Goal: Task Accomplishment & Management: Manage account settings

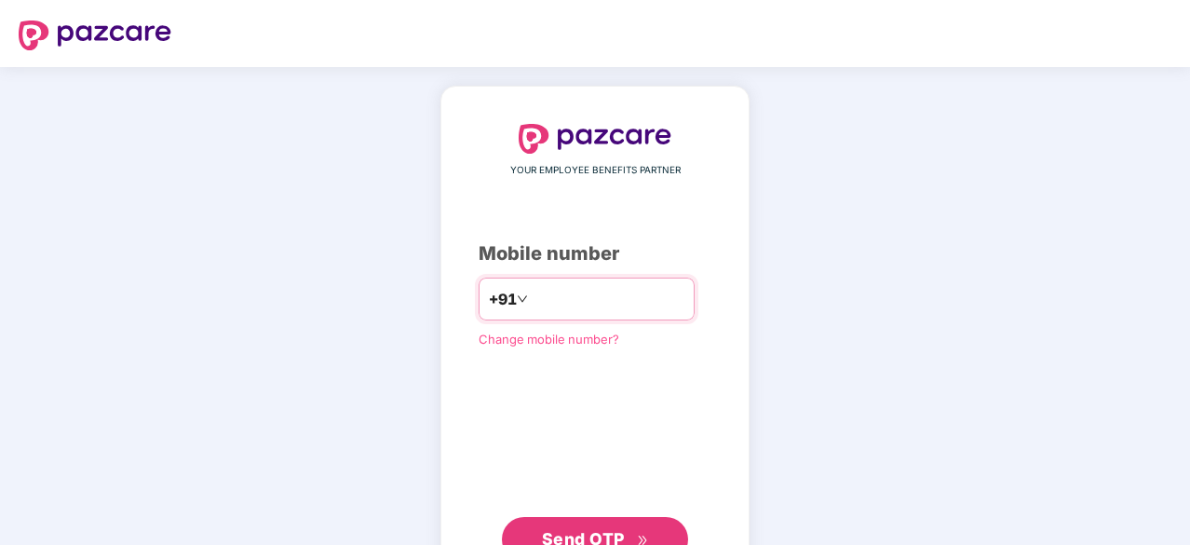
click at [626, 298] on input "number" at bounding box center [608, 299] width 153 height 30
type input "**********"
click at [602, 525] on span "Send OTP" at bounding box center [595, 537] width 107 height 26
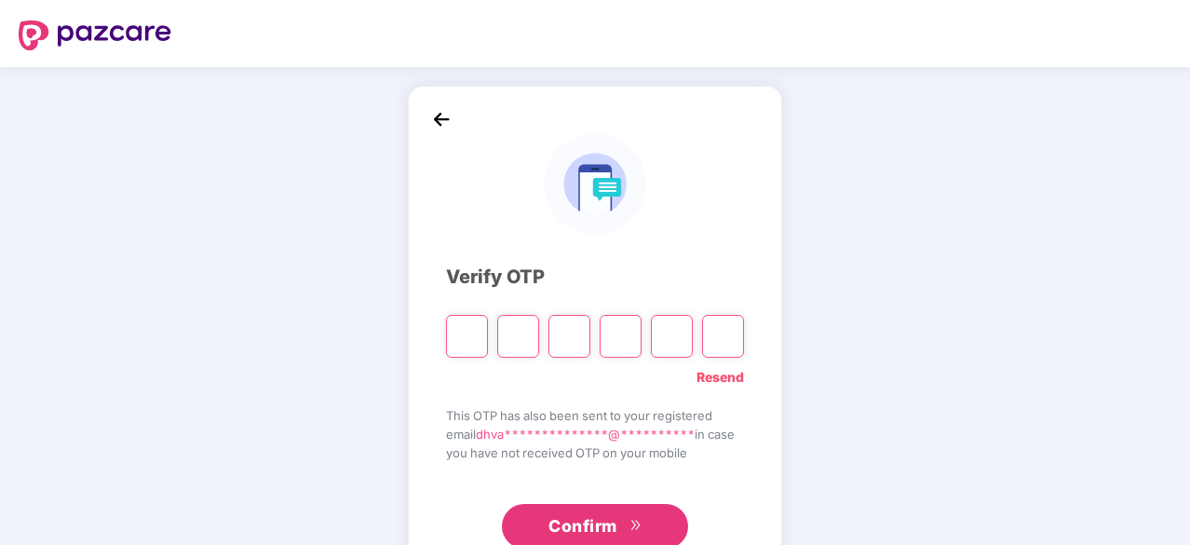
type input "*"
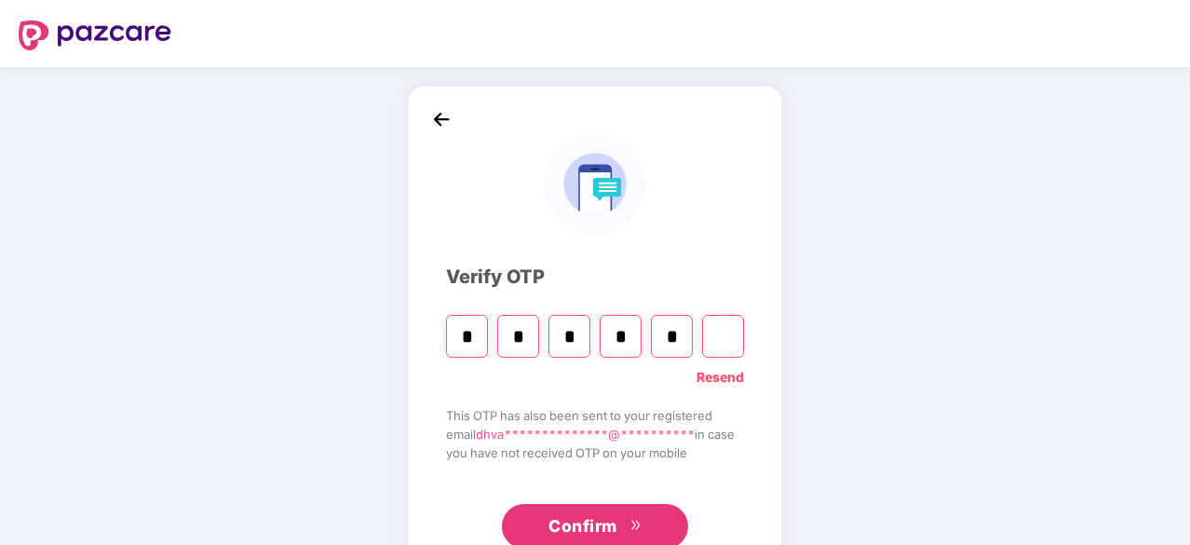
type input "*"
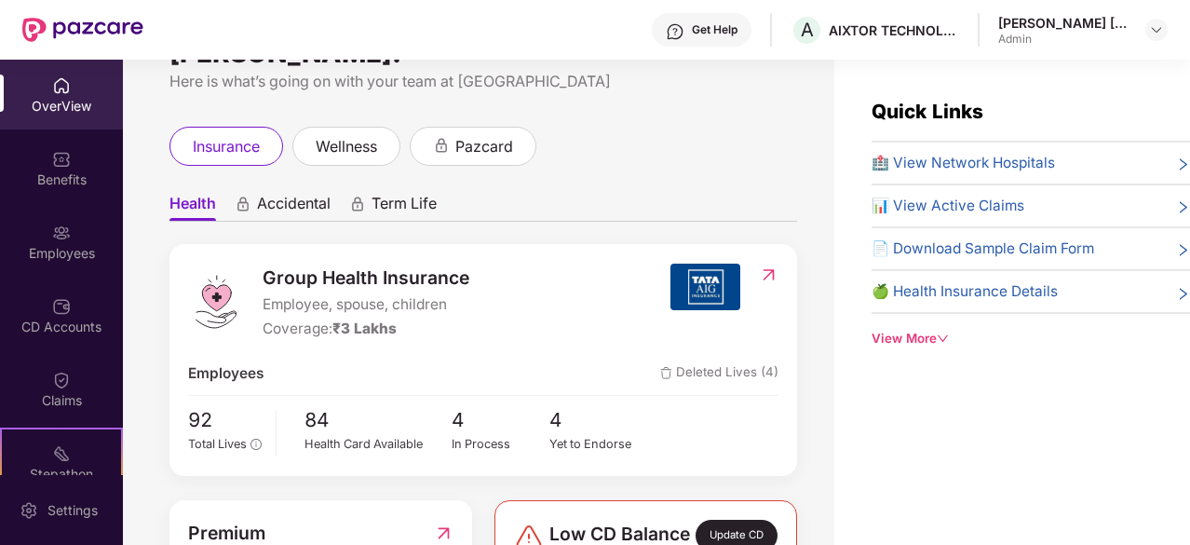
scroll to position [93, 0]
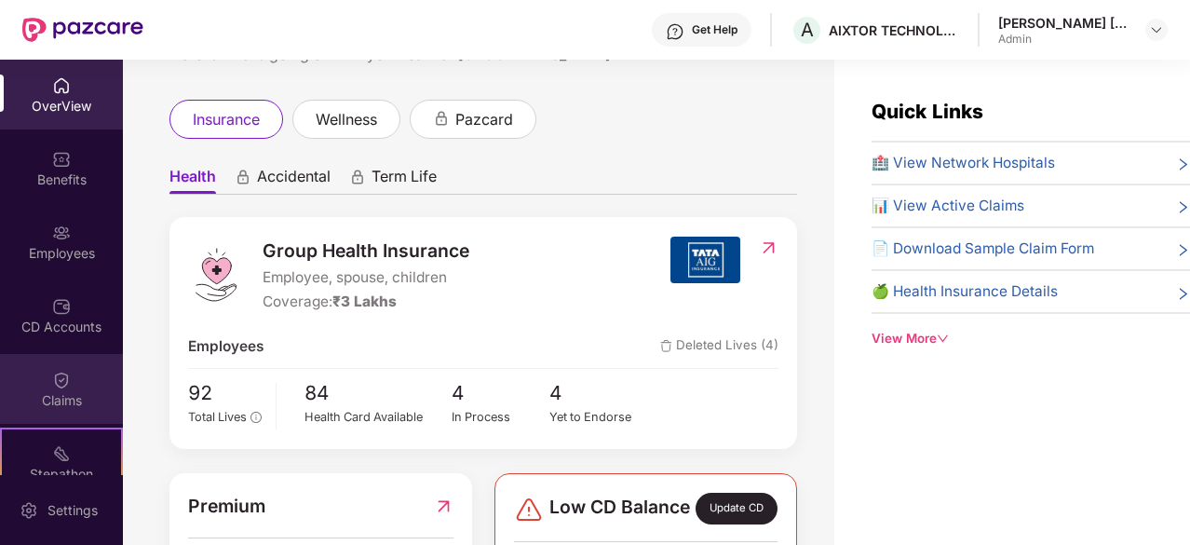
click at [48, 391] on div "Claims" at bounding box center [61, 400] width 123 height 19
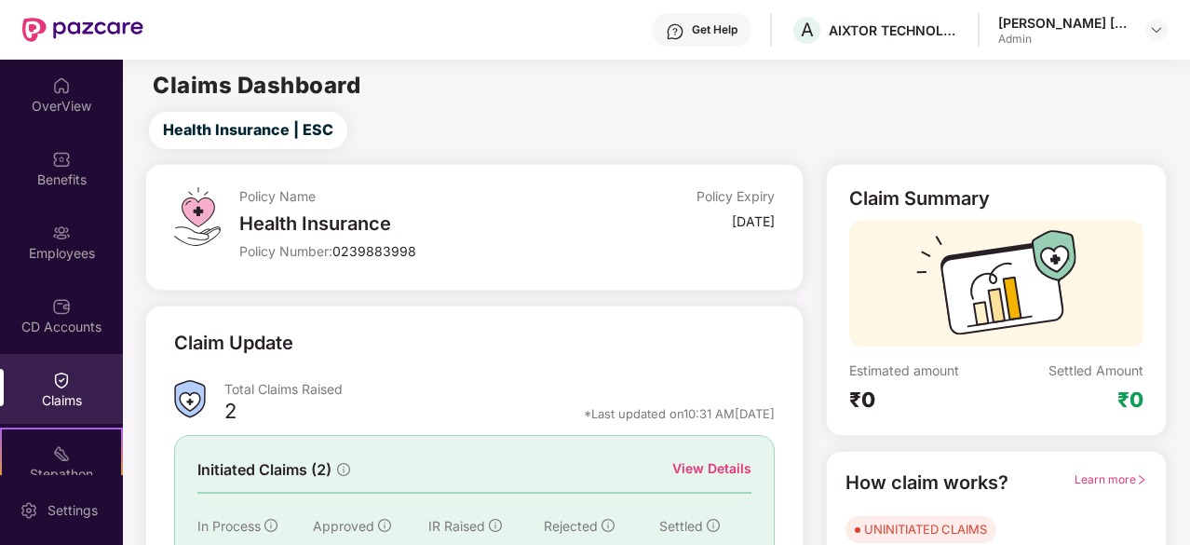
scroll to position [183, 0]
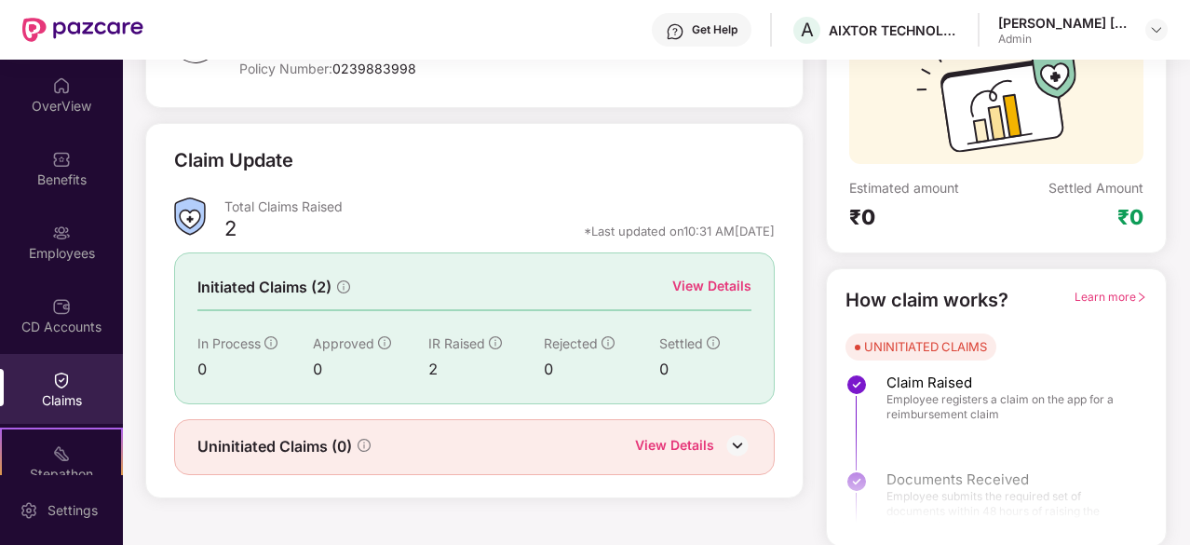
click at [736, 278] on div "View Details" at bounding box center [711, 286] width 79 height 20
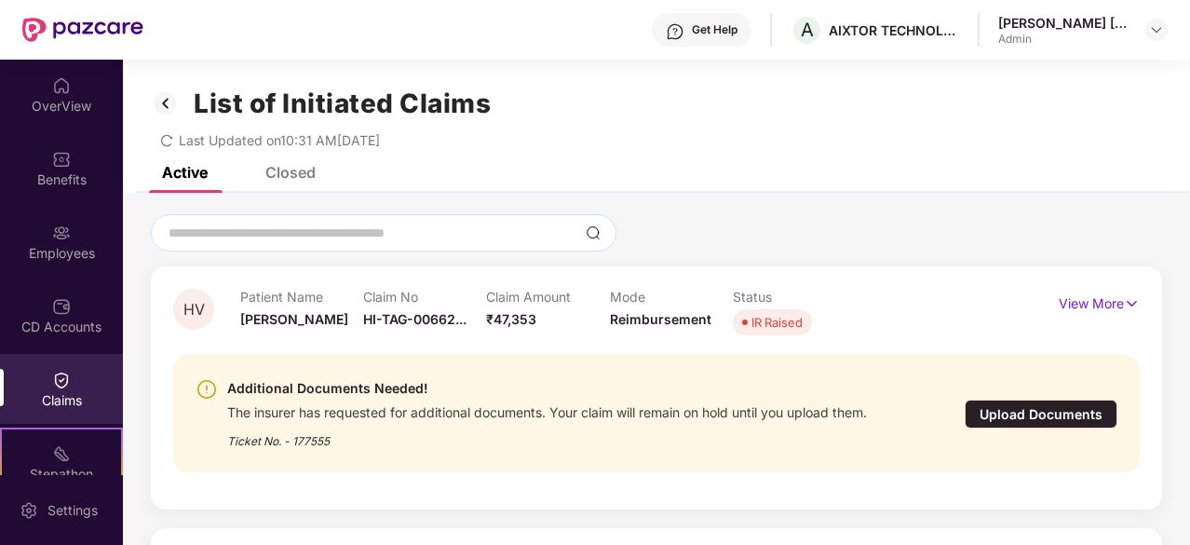
click at [294, 170] on div "Closed" at bounding box center [290, 172] width 50 height 19
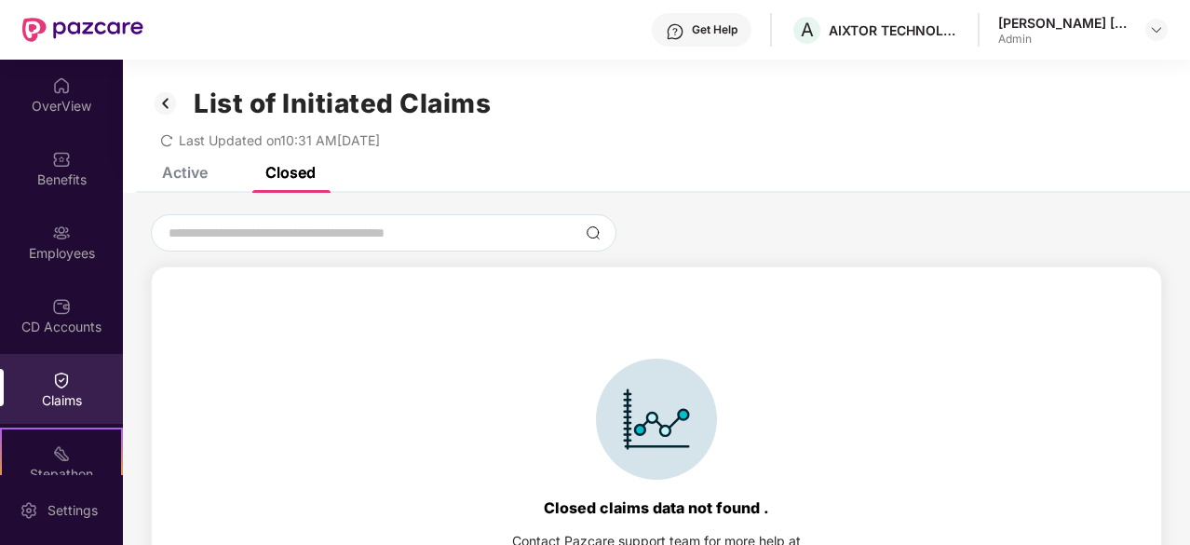
click at [194, 165] on div "List of Initiated Claims Last Updated on 10:31 AM[DATE]" at bounding box center [656, 113] width 1067 height 107
click at [192, 177] on div "Active" at bounding box center [185, 172] width 46 height 19
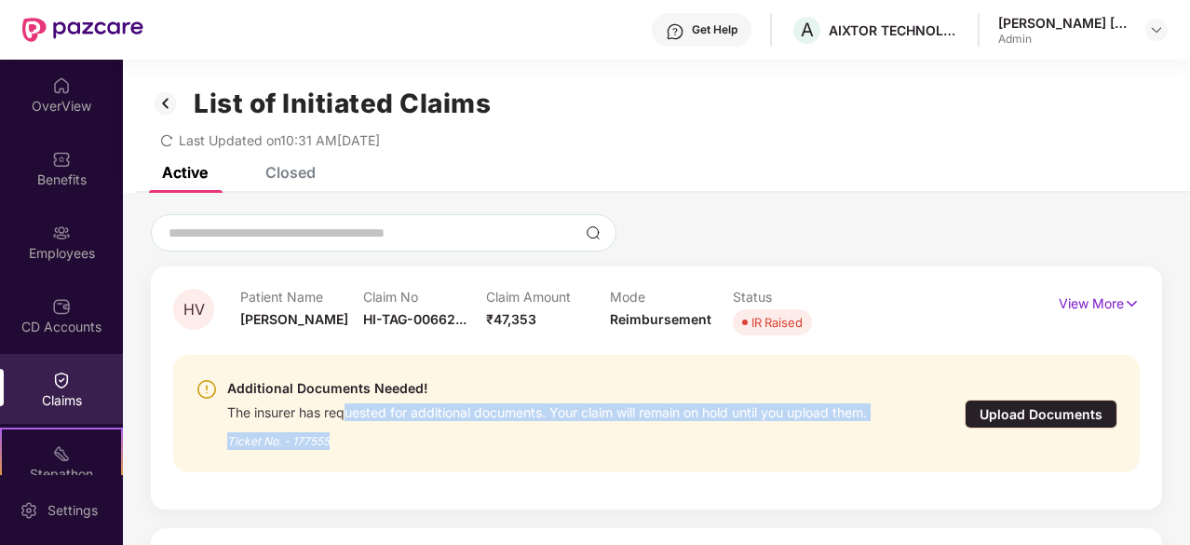
drag, startPoint x: 346, startPoint y: 415, endPoint x: 745, endPoint y: 430, distance: 398.9
click at [745, 430] on div "Additional Documents Needed! The insurer has requested for additional documents…" at bounding box center [547, 413] width 640 height 73
click at [745, 430] on div "Ticket No. - 177555" at bounding box center [547, 435] width 640 height 29
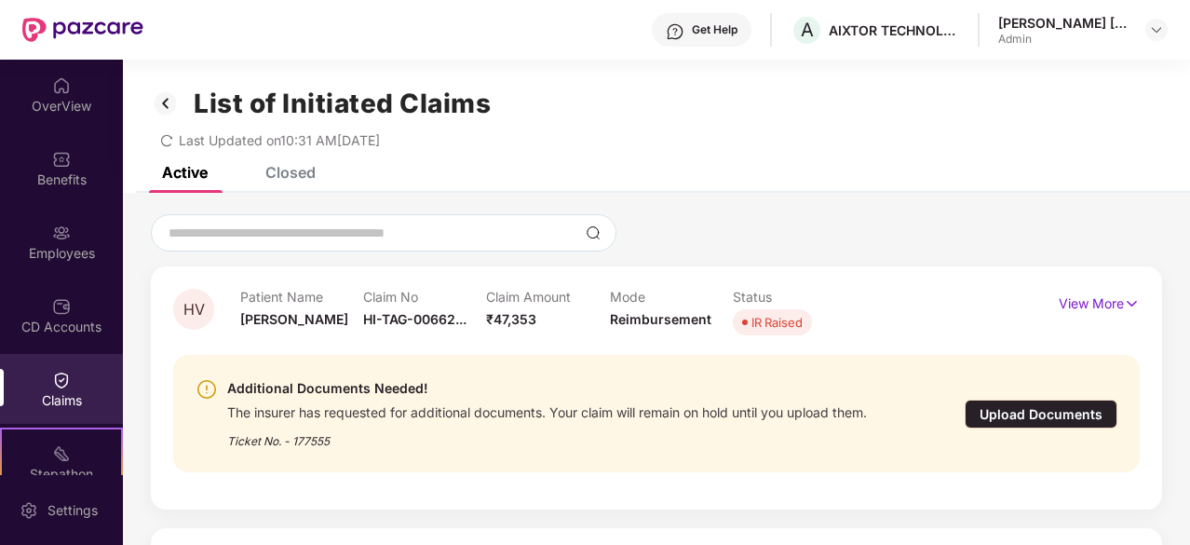
click at [745, 430] on div "Ticket No. - 177555" at bounding box center [547, 435] width 640 height 29
click at [425, 421] on div "The insurer has requested for additional documents. Your claim will remain on h…" at bounding box center [547, 410] width 640 height 21
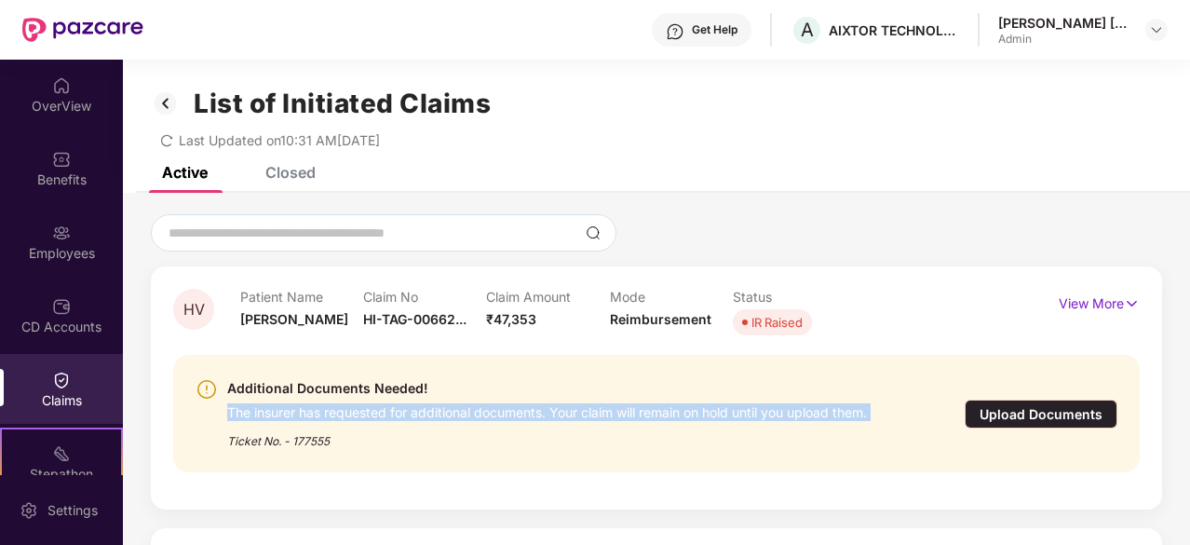
click at [425, 421] on div "The insurer has requested for additional documents. Your claim will remain on h…" at bounding box center [547, 410] width 640 height 21
click at [514, 418] on div "The insurer has requested for additional documents. Your claim will remain on h…" at bounding box center [547, 410] width 640 height 21
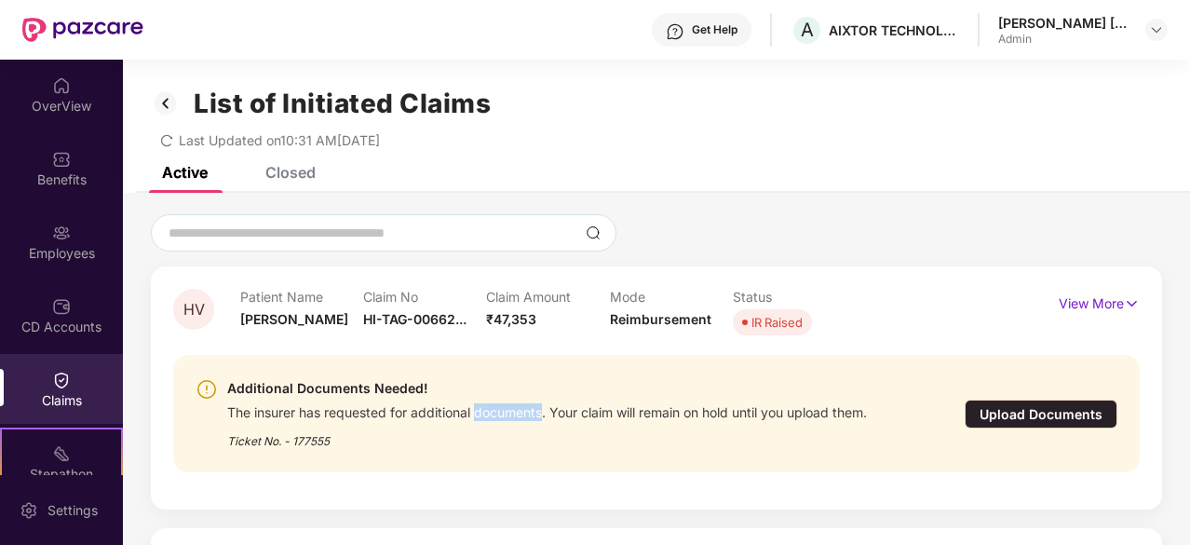
click at [514, 418] on div "The insurer has requested for additional documents. Your claim will remain on h…" at bounding box center [547, 410] width 640 height 21
click at [568, 410] on div "The insurer has requested for additional documents. Your claim will remain on h…" at bounding box center [547, 410] width 640 height 21
click at [598, 414] on div "The insurer has requested for additional documents. Your claim will remain on h…" at bounding box center [547, 410] width 640 height 21
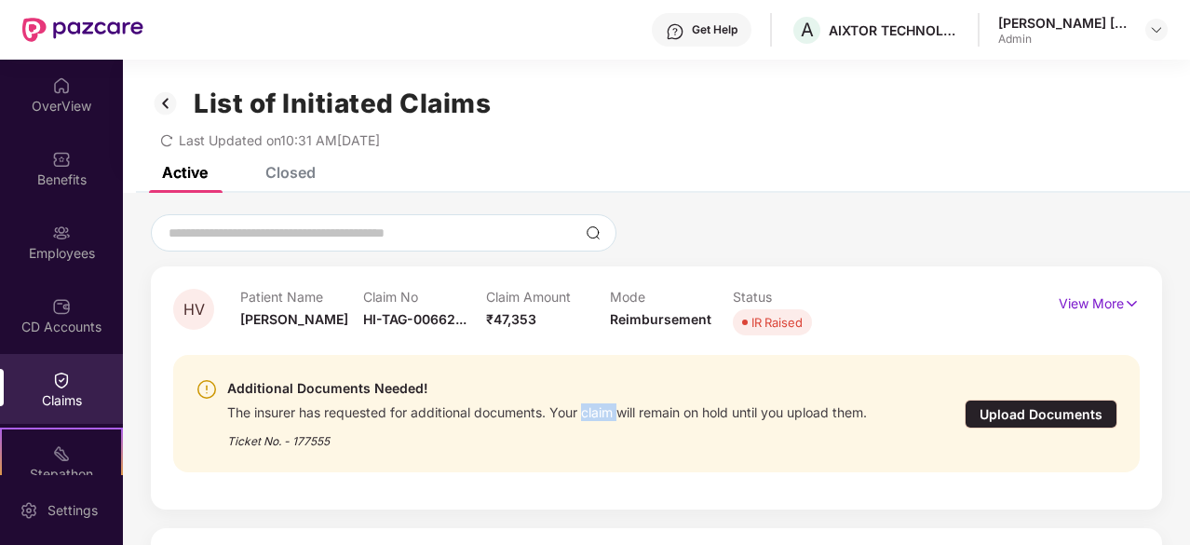
click at [165, 102] on img at bounding box center [166, 104] width 30 height 32
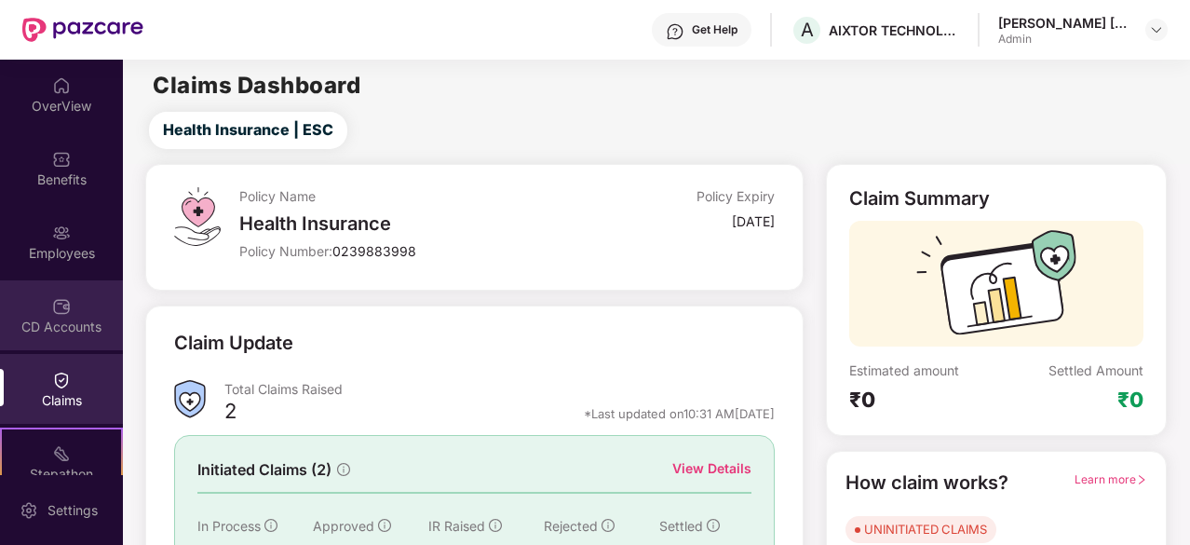
click at [70, 319] on div "CD Accounts" at bounding box center [61, 327] width 123 height 19
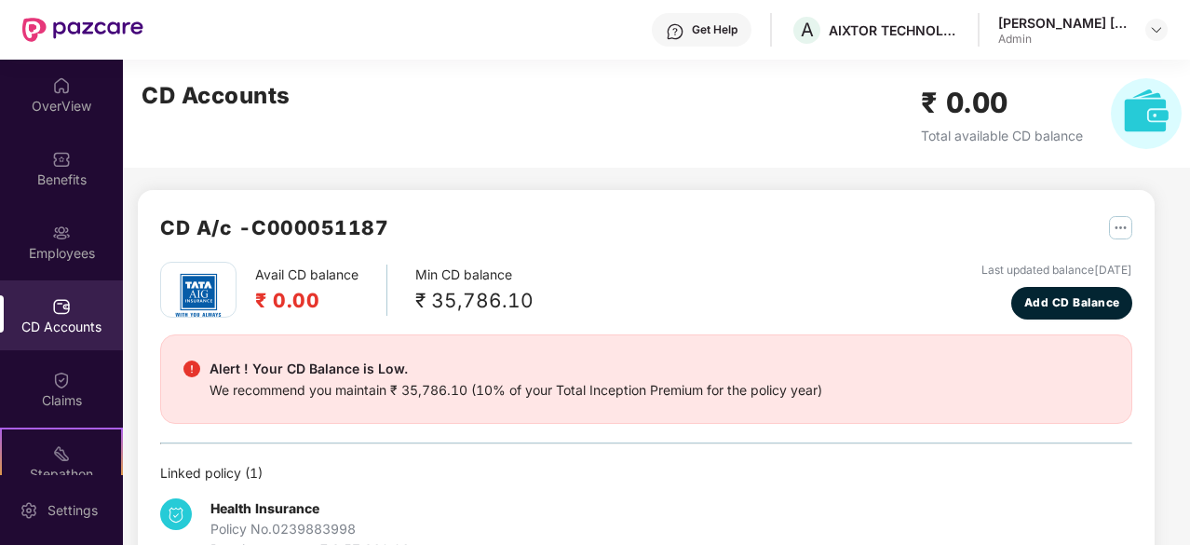
click at [425, 302] on div "₹ 35,786.10" at bounding box center [474, 300] width 118 height 31
click at [576, 297] on div "Avail CD balance ₹ 0.00 Min CD balance ₹ 35,786.10 Last updated balance [DATE] …" at bounding box center [646, 291] width 972 height 58
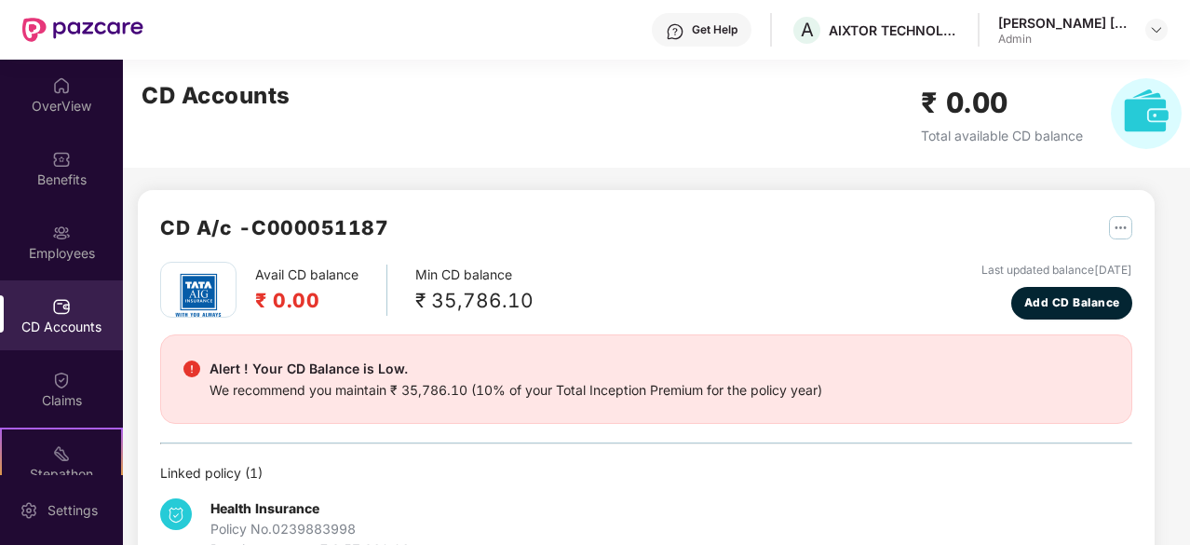
click at [512, 295] on div "₹ 35,786.10" at bounding box center [474, 300] width 118 height 31
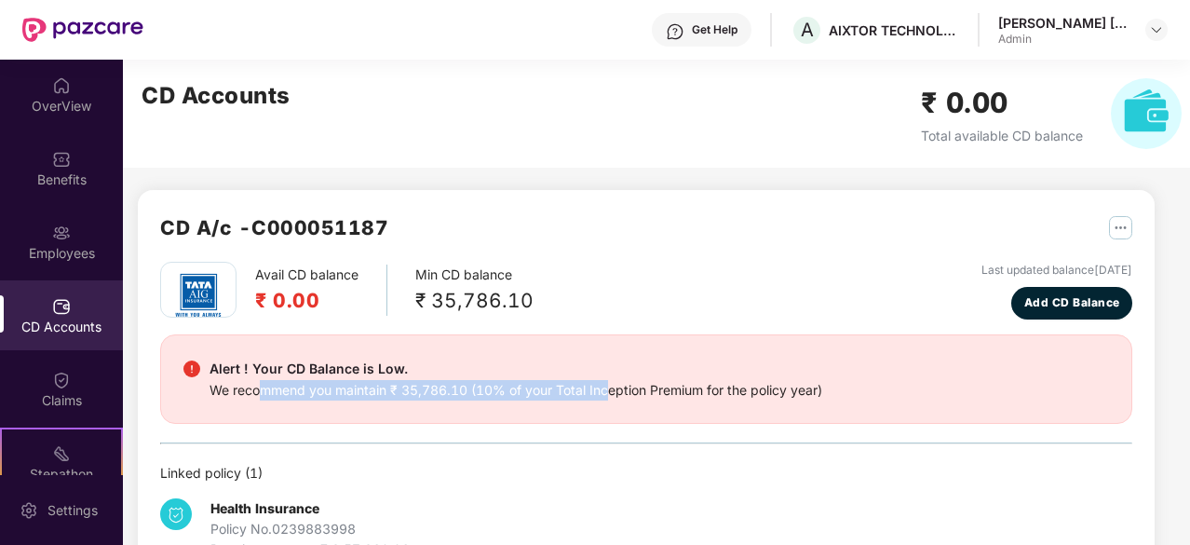
drag, startPoint x: 265, startPoint y: 394, endPoint x: 612, endPoint y: 399, distance: 347.4
click at [612, 399] on div "We recommend you maintain ₹ 35,786.10 (10% of your Total Inception Premium for …" at bounding box center [516, 390] width 613 height 20
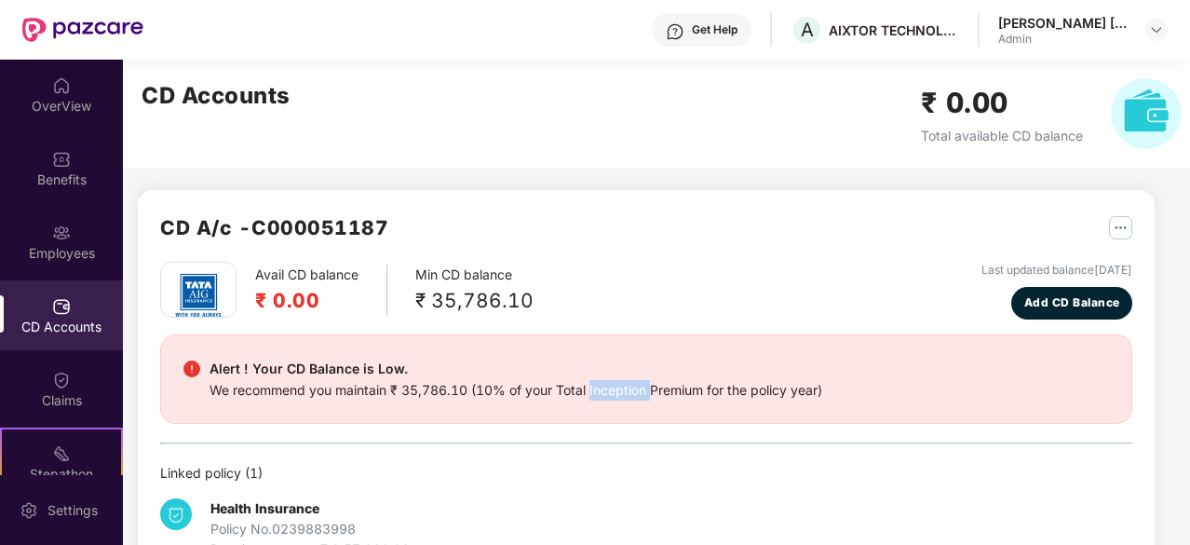
click at [612, 399] on div "We recommend you maintain ₹ 35,786.10 (10% of your Total Inception Premium for …" at bounding box center [516, 390] width 613 height 20
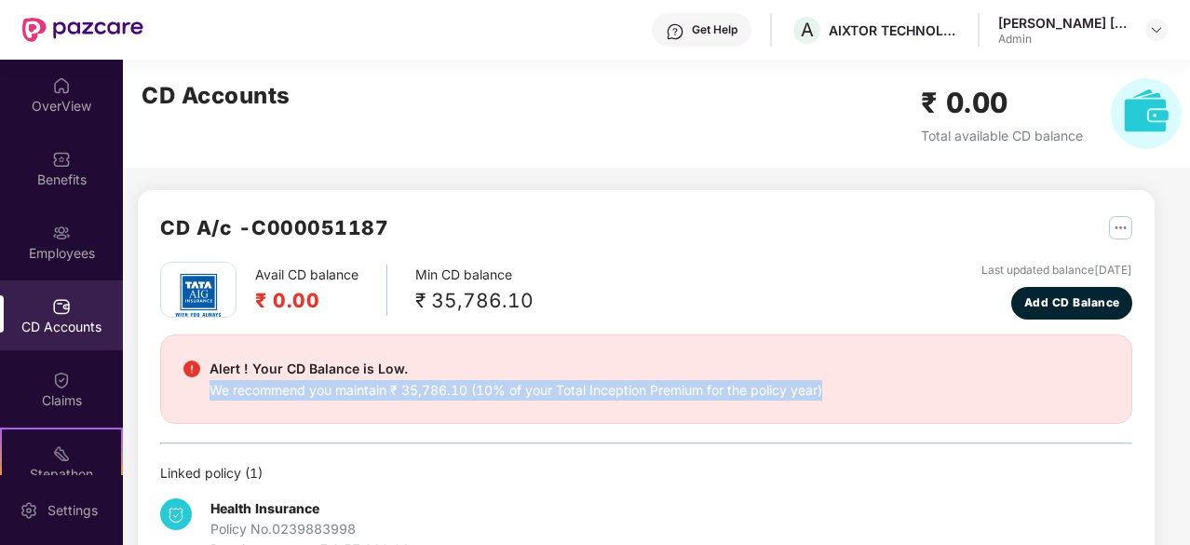
click at [612, 399] on div "We recommend you maintain ₹ 35,786.10 (10% of your Total Inception Premium for …" at bounding box center [516, 390] width 613 height 20
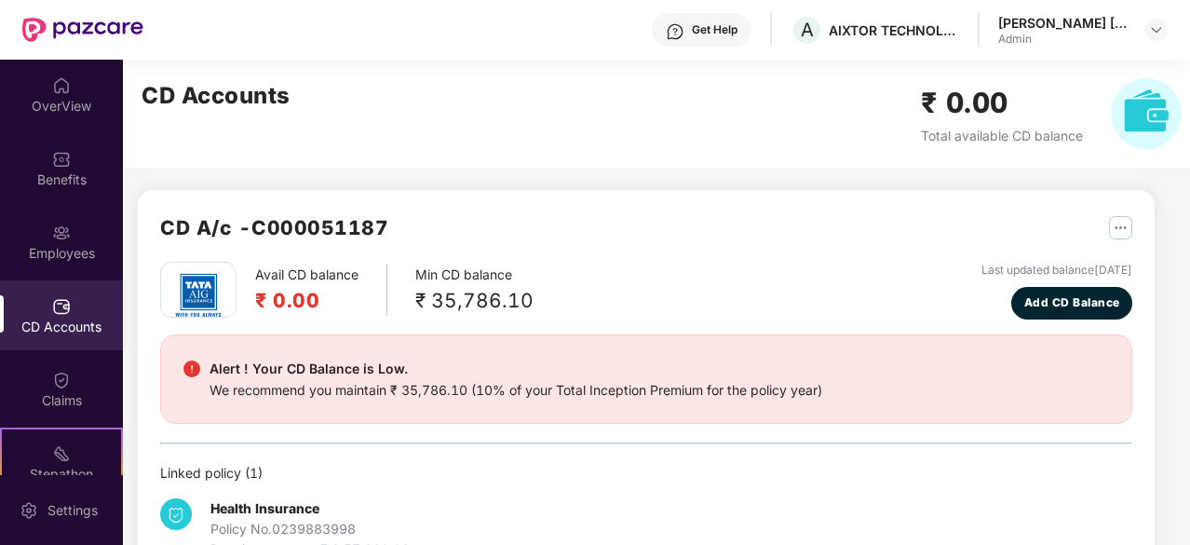
click at [665, 372] on div "Alert ! Your CD Balance is Low." at bounding box center [516, 369] width 613 height 22
click at [72, 234] on div "Employees" at bounding box center [61, 242] width 123 height 70
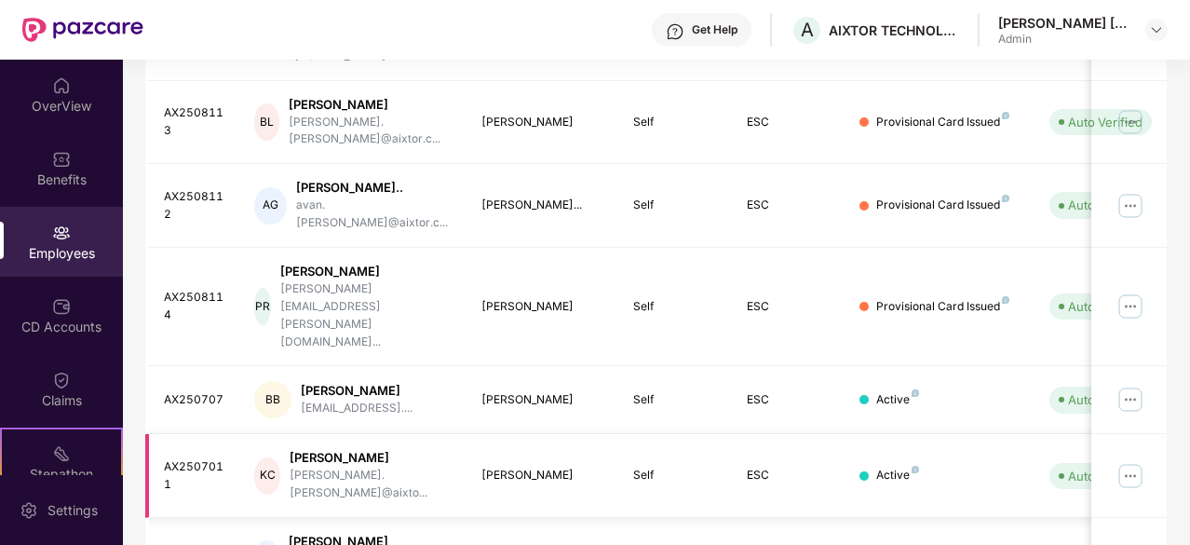
scroll to position [611, 0]
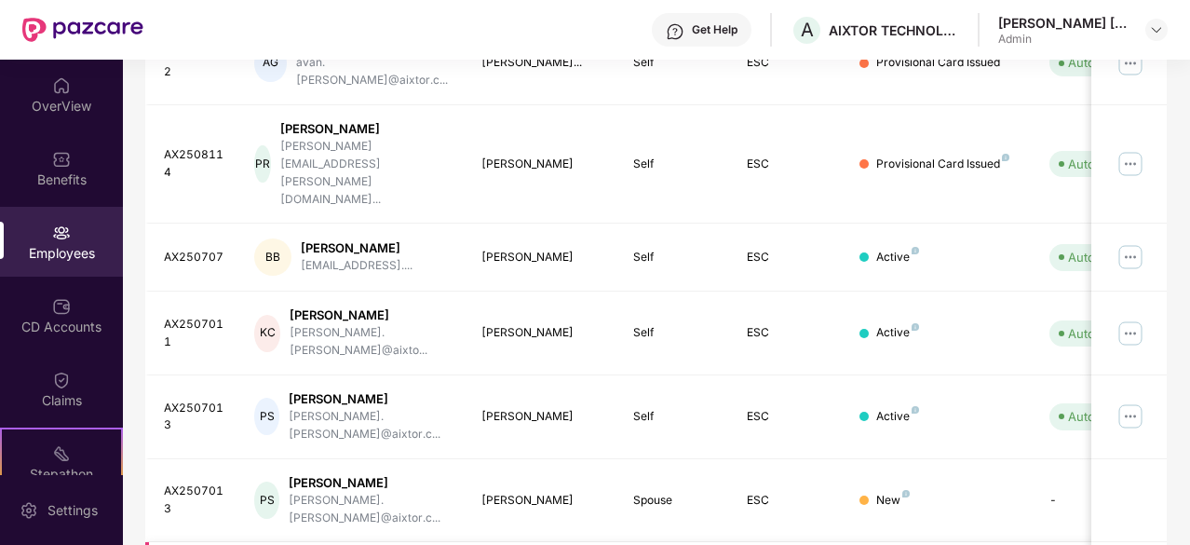
drag, startPoint x: 1034, startPoint y: 444, endPoint x: 915, endPoint y: 446, distance: 119.2
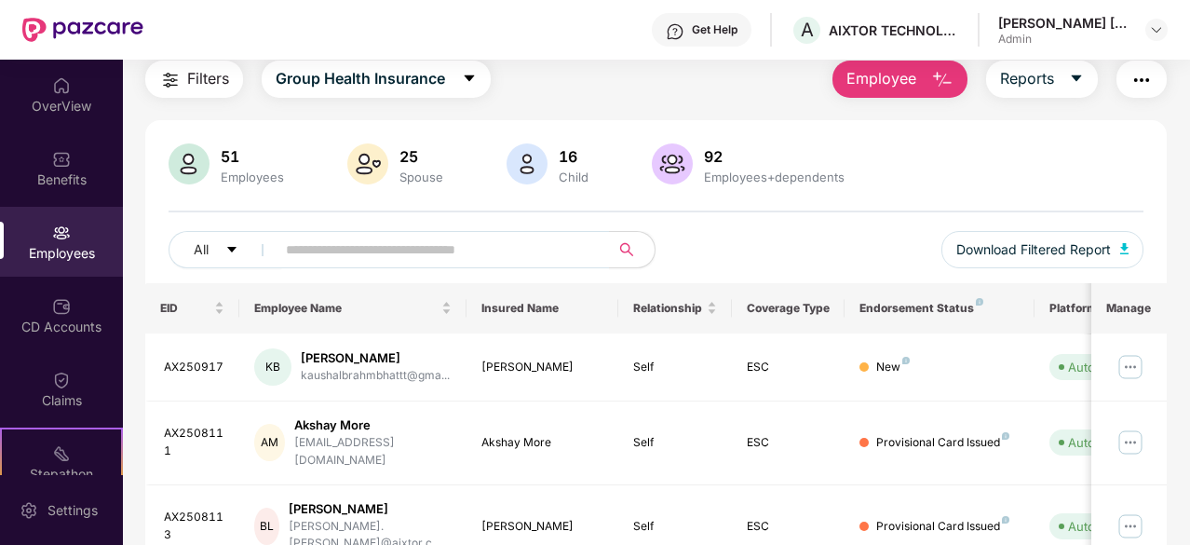
scroll to position [0, 0]
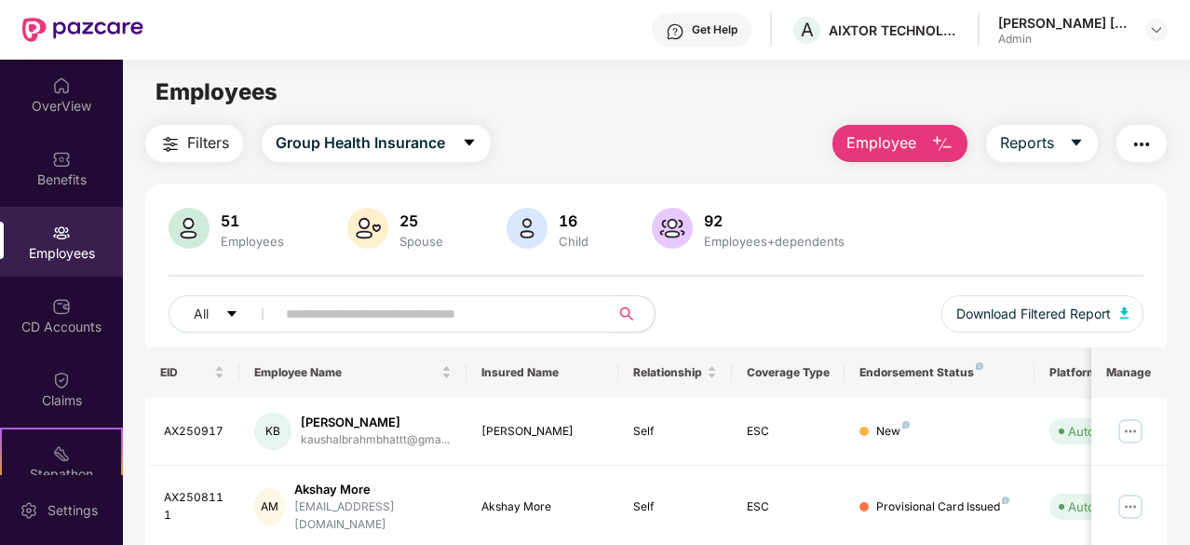
click at [419, 235] on div "Spouse" at bounding box center [421, 241] width 51 height 15
click at [895, 233] on div "51 Employees 25 Spouse 16 Child [DEMOGRAPHIC_DATA] Employees+dependents" at bounding box center [656, 230] width 975 height 45
click at [1026, 157] on button "Reports" at bounding box center [1042, 143] width 112 height 37
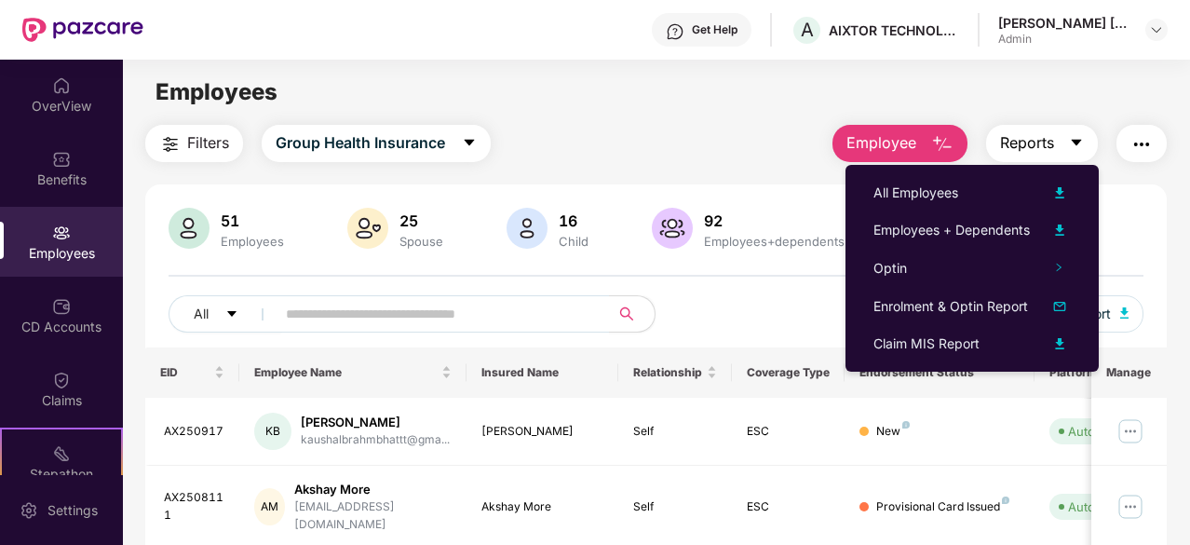
click at [1026, 157] on button "Reports" at bounding box center [1042, 143] width 112 height 37
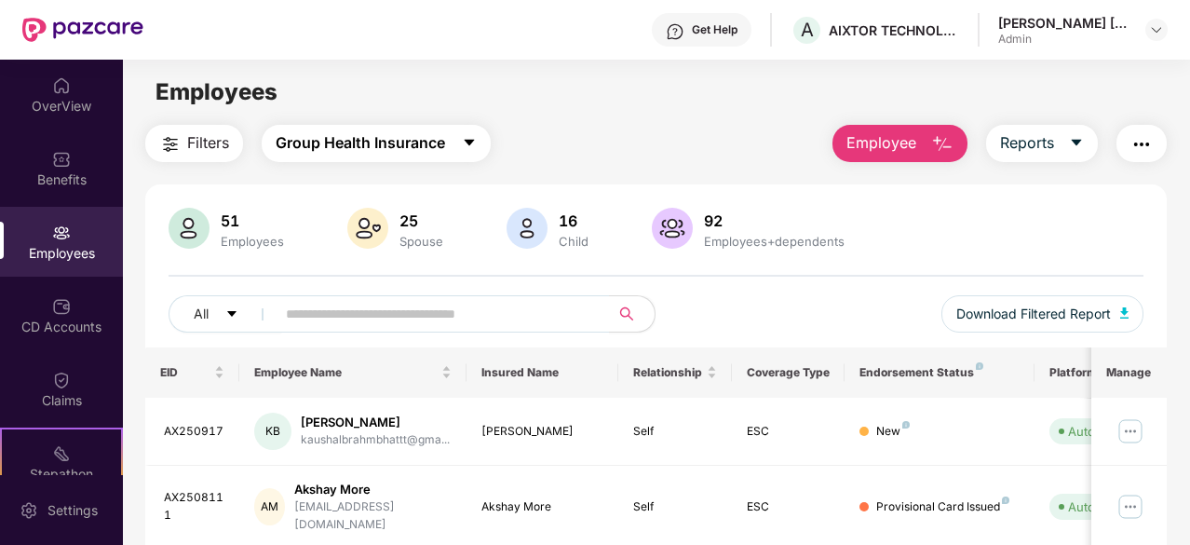
click at [419, 141] on span "Group Health Insurance" at bounding box center [361, 142] width 170 height 23
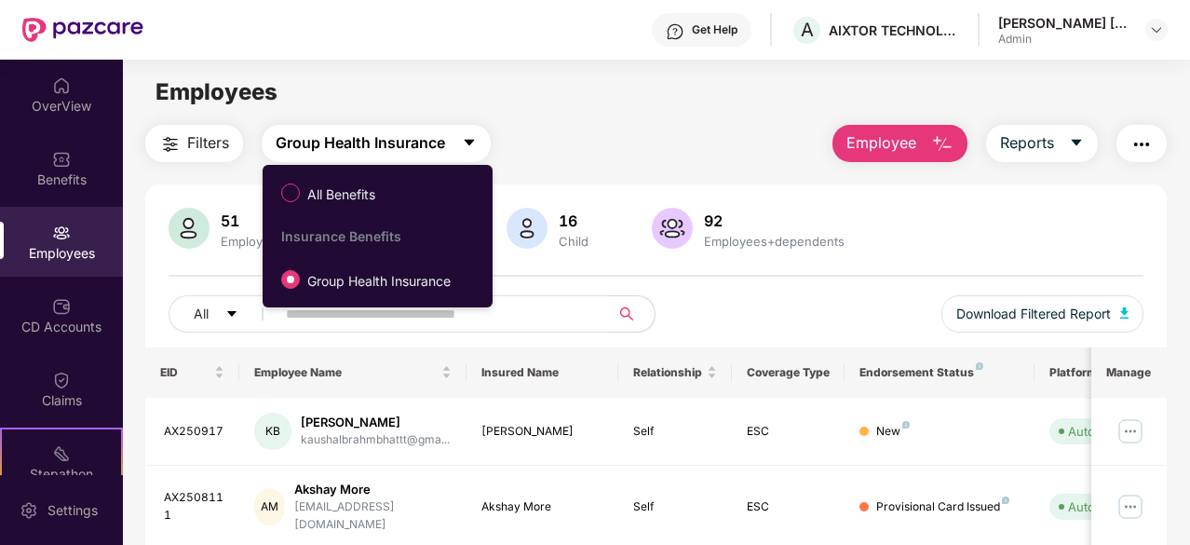
click at [419, 141] on span "Group Health Insurance" at bounding box center [361, 142] width 170 height 23
